Goal: Transaction & Acquisition: Purchase product/service

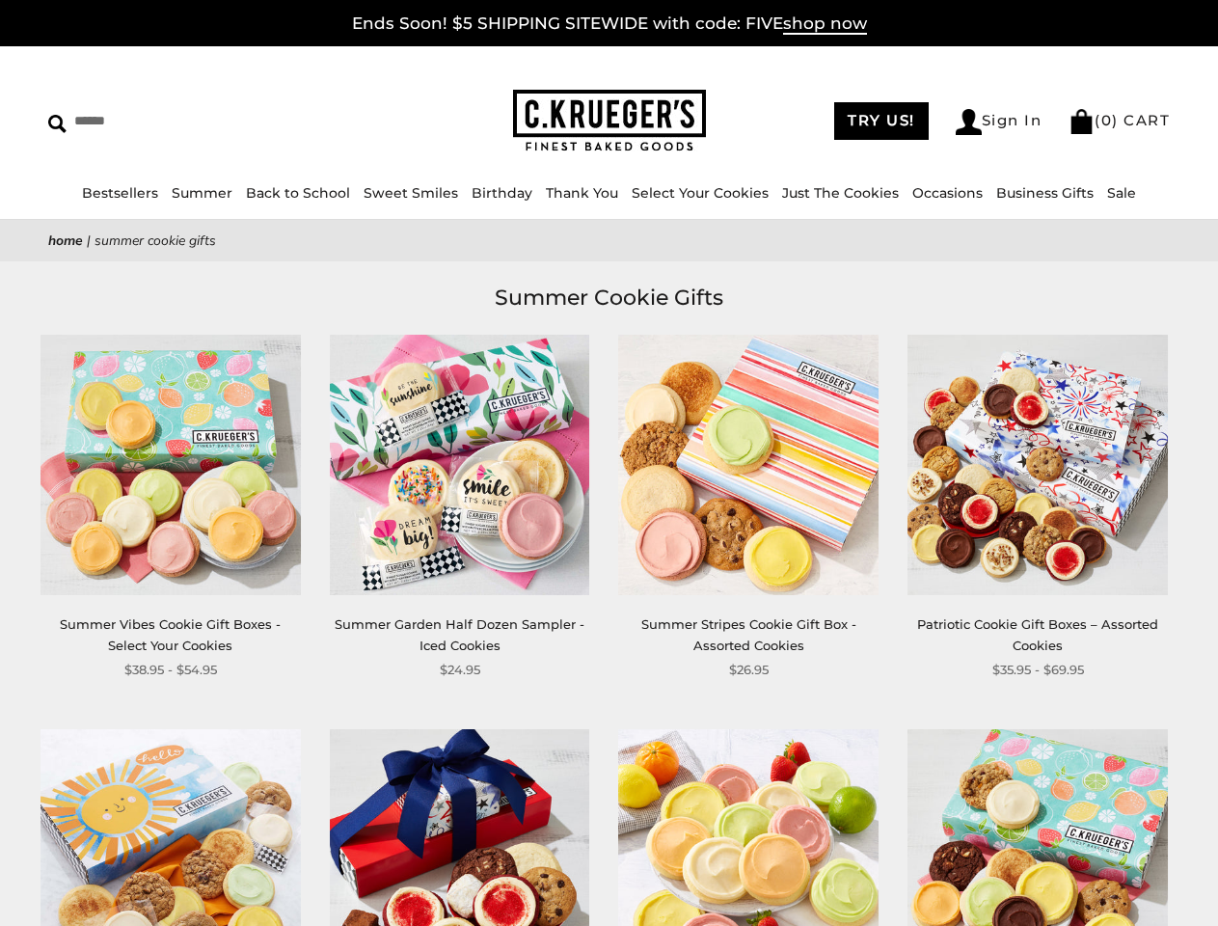
click at [609, 463] on div "**********" at bounding box center [733, 507] width 289 height 345
click at [941, 193] on link "Occasions" at bounding box center [948, 192] width 70 height 17
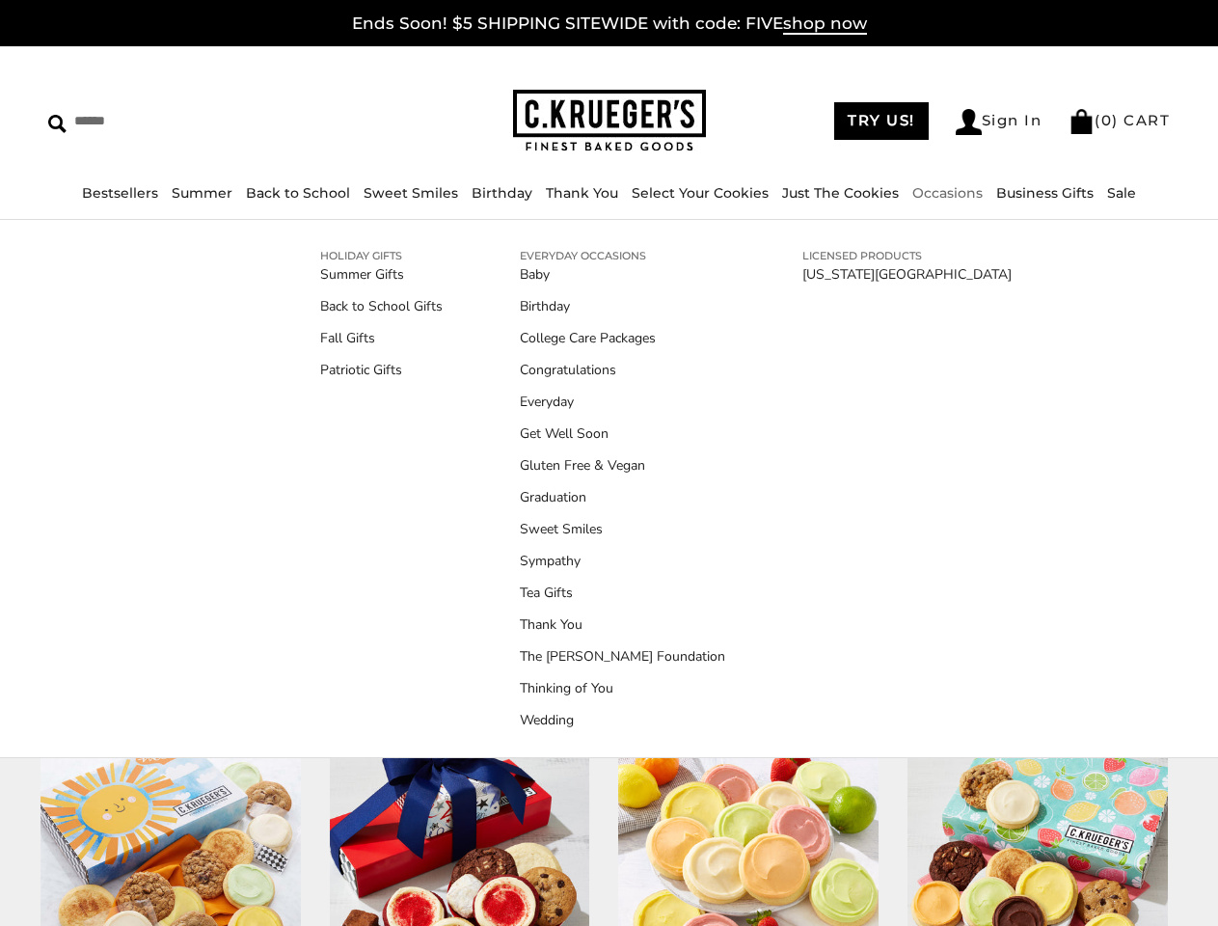
click at [609, 603] on ul "Baby Birthday College Care Packages Congratulations Everyday Get Well Soon Glut…" at bounding box center [622, 497] width 205 height 466
